Goal: Entertainment & Leisure: Consume media (video, audio)

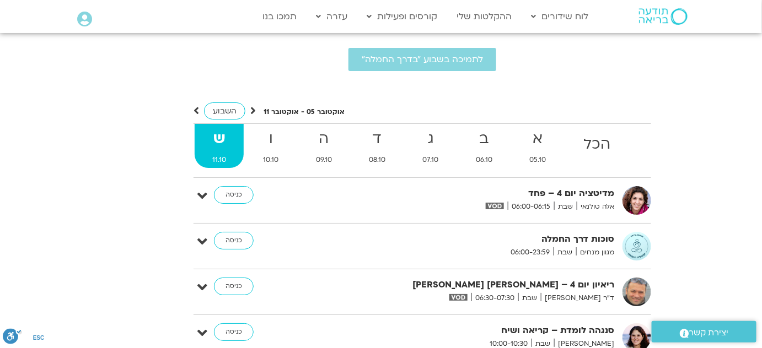
scroll to position [2716, 0]
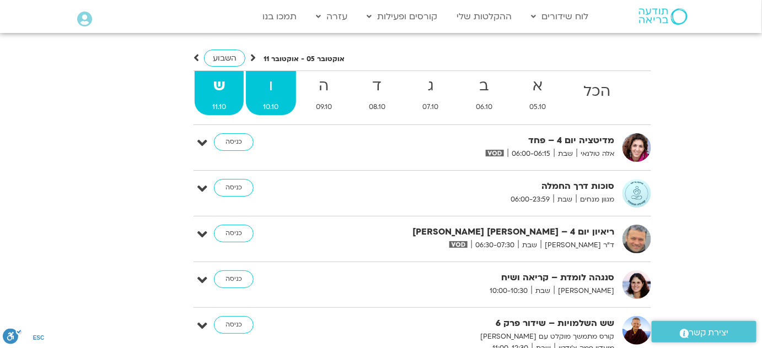
click at [280, 76] on strong "ו" at bounding box center [271, 86] width 51 height 25
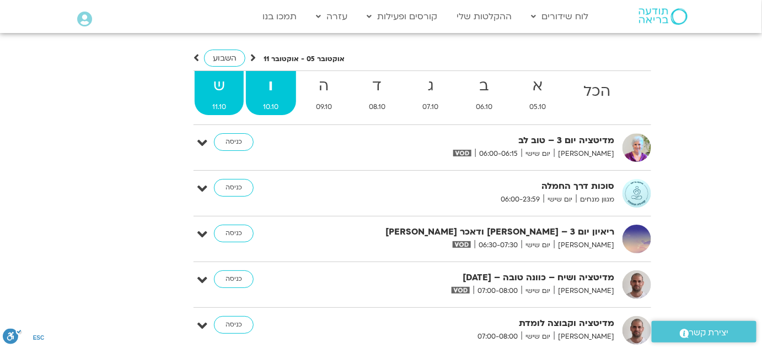
click at [214, 74] on strong "ש" at bounding box center [219, 86] width 49 height 25
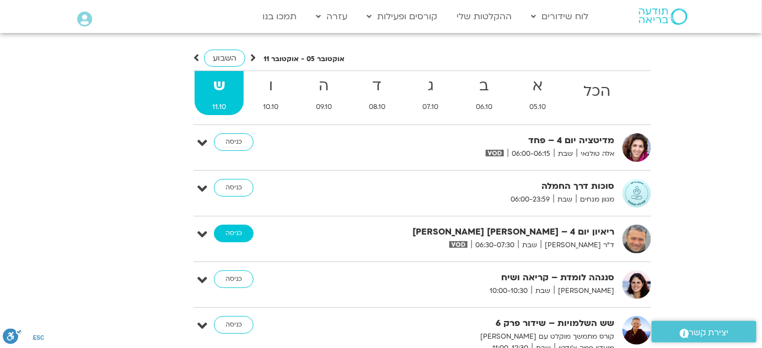
click at [233, 225] on link "כניסה" at bounding box center [234, 234] width 40 height 18
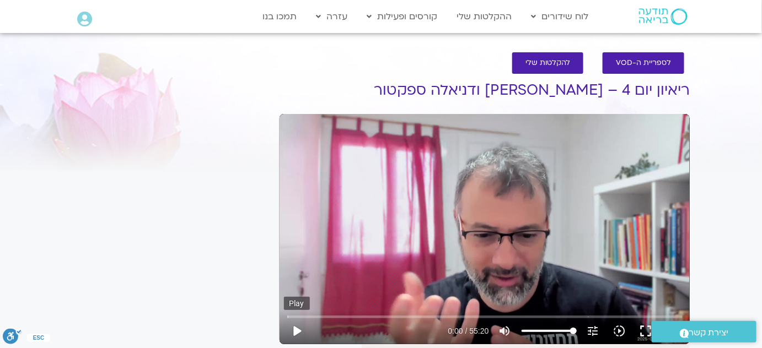
click at [293, 333] on button "play_arrow" at bounding box center [297, 331] width 26 height 26
type input "2.395086"
click at [300, 331] on button "pause" at bounding box center [297, 331] width 26 height 26
click at [295, 331] on button "play_arrow" at bounding box center [297, 331] width 26 height 26
click at [299, 333] on button "pause" at bounding box center [297, 331] width 26 height 26
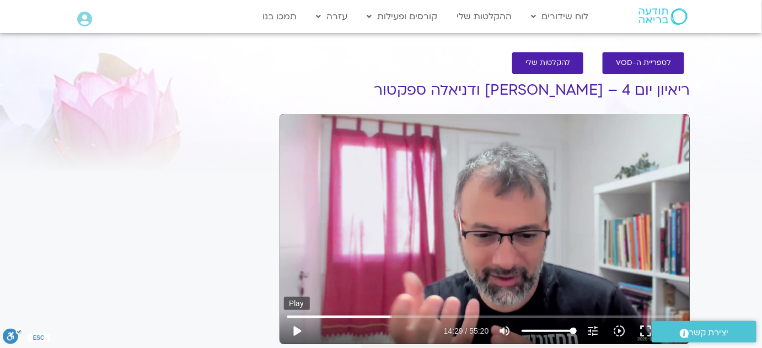
click at [293, 332] on button "play_arrow" at bounding box center [297, 331] width 26 height 26
click at [297, 333] on button "pause" at bounding box center [297, 331] width 26 height 26
click at [294, 333] on button "play_arrow" at bounding box center [297, 331] width 26 height 26
click at [298, 331] on button "pause" at bounding box center [297, 331] width 26 height 26
click at [299, 329] on button "play_arrow" at bounding box center [297, 331] width 26 height 26
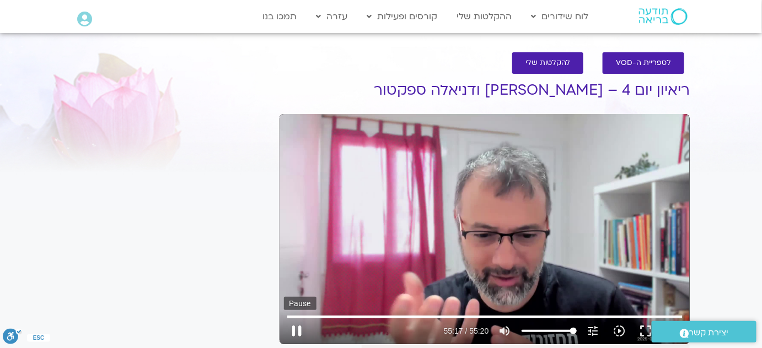
click at [300, 332] on button "pause" at bounding box center [297, 331] width 26 height 26
type input "3317.471825"
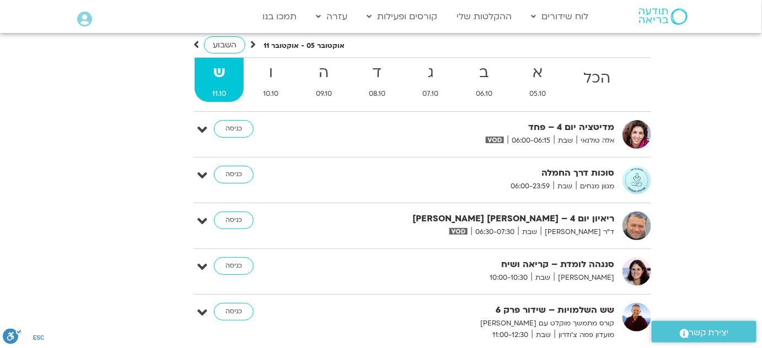
scroll to position [2716, 0]
